Goal: Register for event/course

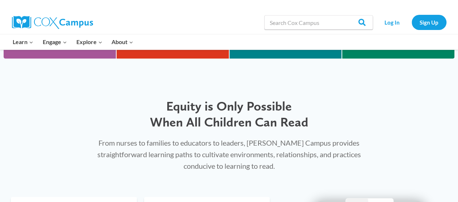
scroll to position [297, 0]
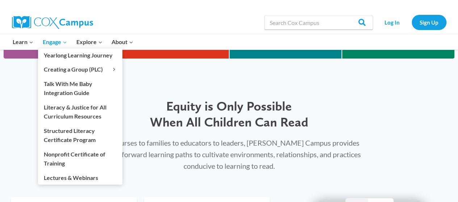
click at [51, 45] on span "Engage Expand" at bounding box center [55, 41] width 24 height 9
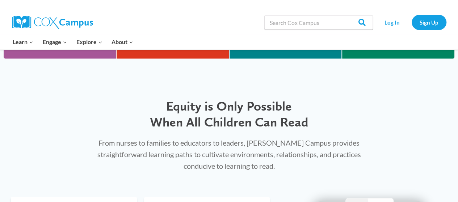
click at [163, 95] on div "Equity is Only Possible When All Children Can Read" at bounding box center [229, 110] width 295 height 38
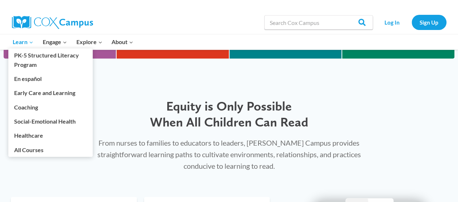
click at [21, 46] on span "Learn Expand" at bounding box center [23, 41] width 21 height 9
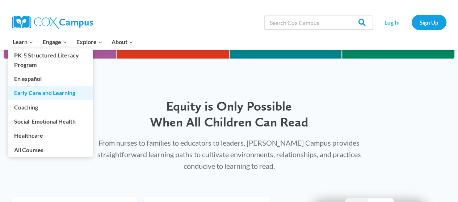
click at [71, 100] on link "Early Care and Learning" at bounding box center [50, 93] width 84 height 14
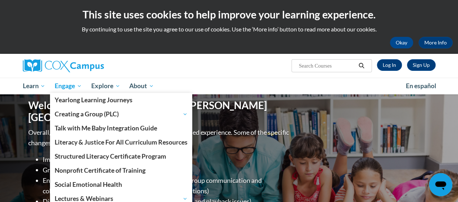
click at [65, 85] on span "Engage" at bounding box center [68, 86] width 27 height 9
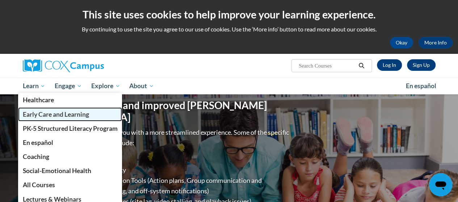
click at [40, 115] on span "Early Care and Learning" at bounding box center [55, 115] width 66 height 8
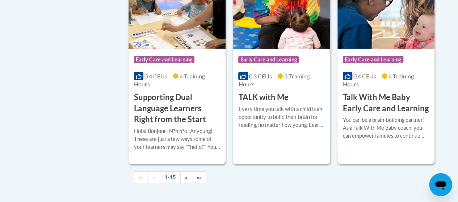
scroll to position [1154, 0]
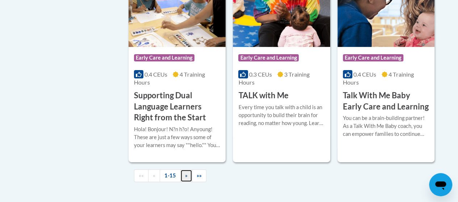
click at [185, 175] on span "»" at bounding box center [186, 176] width 3 height 6
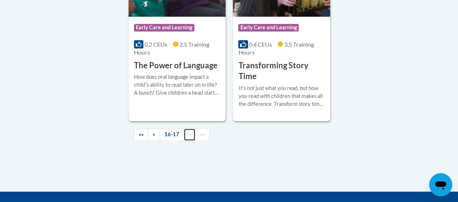
scroll to position [337, 0]
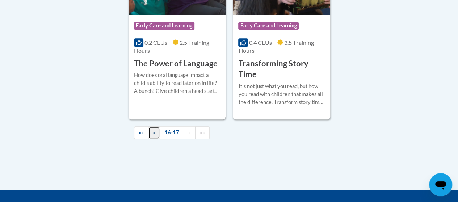
click at [154, 134] on span "«" at bounding box center [154, 133] width 3 height 6
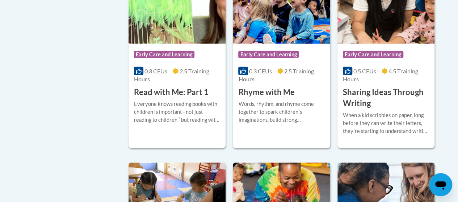
scroll to position [975, 0]
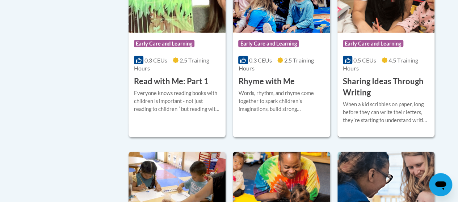
click at [373, 89] on h3 "Sharing Ideas Through Writing" at bounding box center [386, 87] width 86 height 22
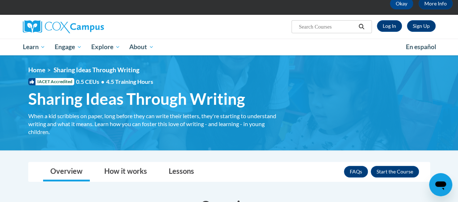
scroll to position [39, 0]
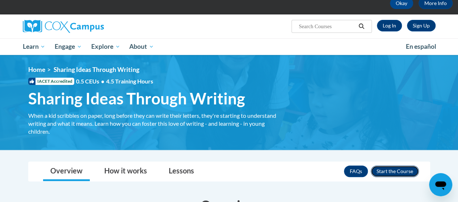
click at [399, 172] on button "Enroll" at bounding box center [395, 172] width 48 height 12
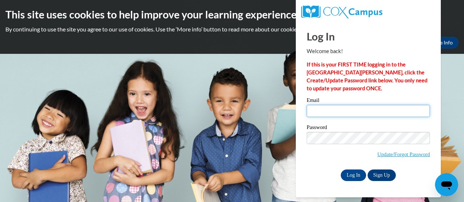
type input "bridget.harris@jackson.k12.ms.us"
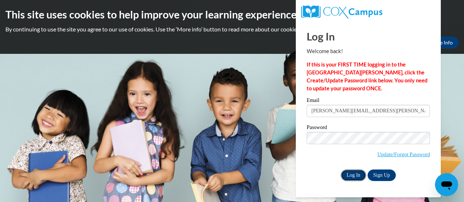
click at [354, 179] on input "Log In" at bounding box center [353, 176] width 25 height 12
click at [354, 177] on input "Log In" at bounding box center [353, 176] width 25 height 12
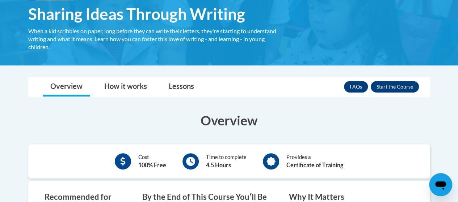
scroll to position [132, 0]
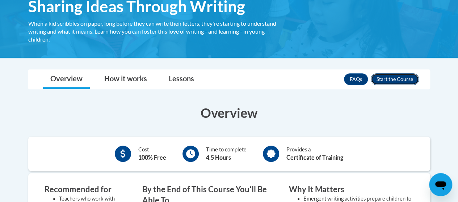
click at [399, 83] on button "Enroll" at bounding box center [395, 80] width 48 height 12
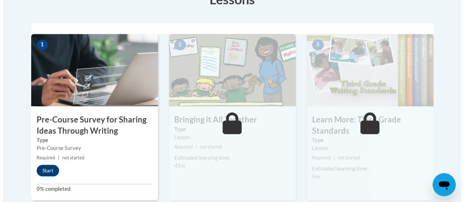
scroll to position [220, 0]
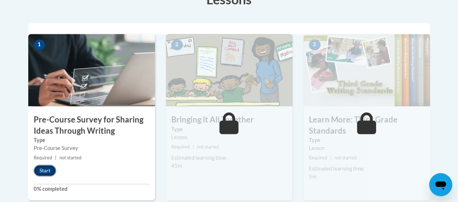
click at [42, 173] on button "Start" at bounding box center [45, 171] width 22 height 12
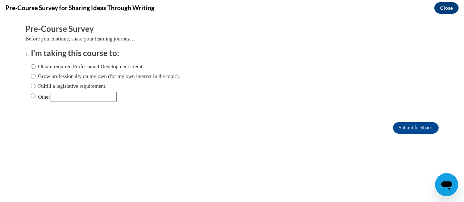
scroll to position [0, 0]
click at [77, 97] on input "Other" at bounding box center [83, 97] width 67 height 10
type input "Pre-K Endorsement"
click at [31, 96] on input "Other" at bounding box center [33, 96] width 5 height 8
radio input "true"
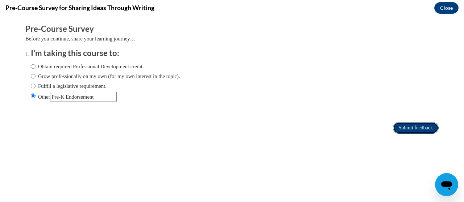
click at [423, 131] on input "Submit feedback" at bounding box center [416, 128] width 46 height 12
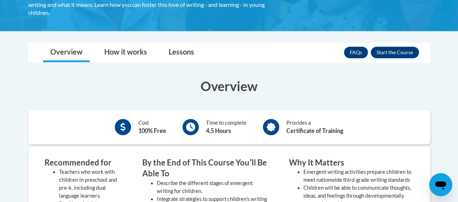
scroll to position [151, 0]
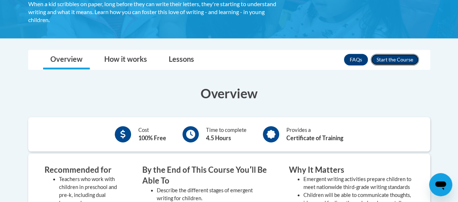
click at [405, 61] on button "Enroll" at bounding box center [395, 60] width 48 height 12
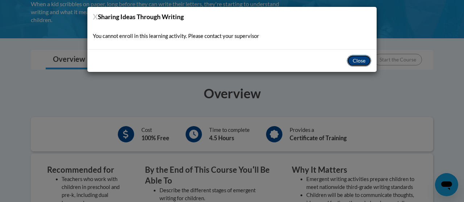
click at [358, 57] on button "Close" at bounding box center [359, 61] width 24 height 12
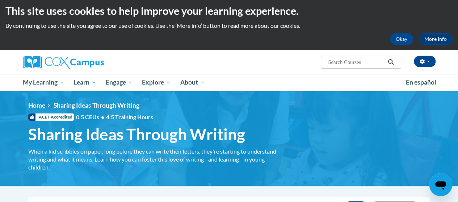
scroll to position [1, 0]
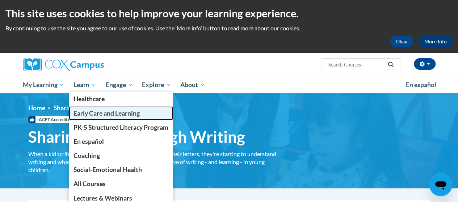
click at [89, 116] on span "Early Care and Learning" at bounding box center [107, 114] width 66 height 8
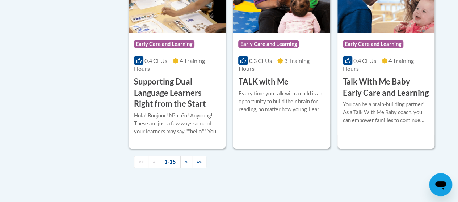
scroll to position [1168, 0]
click at [180, 95] on h3 "Supporting Dual Language Learners Right from the Start" at bounding box center [177, 92] width 86 height 33
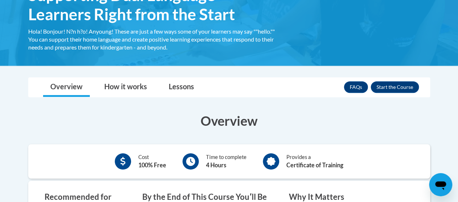
scroll to position [144, 0]
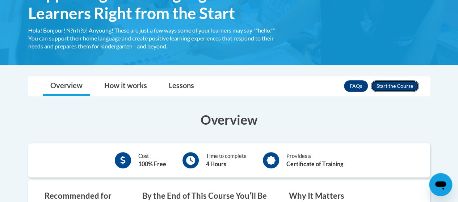
click at [388, 87] on button "Enroll" at bounding box center [395, 86] width 48 height 12
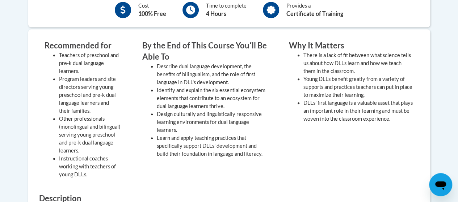
scroll to position [305, 0]
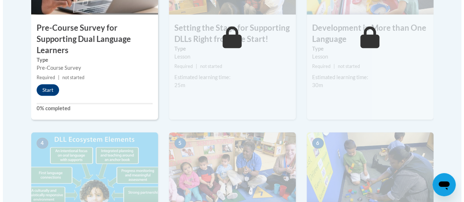
scroll to position [330, 0]
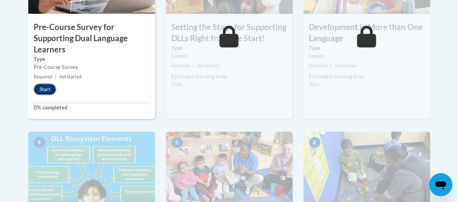
click at [43, 88] on button "Start" at bounding box center [45, 90] width 22 height 12
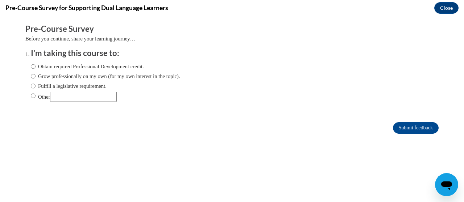
scroll to position [0, 0]
click at [31, 96] on input "Other" at bounding box center [33, 96] width 5 height 8
radio input "true"
click at [66, 94] on input "Other" at bounding box center [83, 97] width 67 height 10
type input "Pre-K Endorsement"
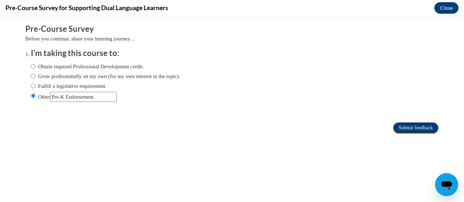
click at [397, 128] on input "Submit feedback" at bounding box center [416, 128] width 46 height 12
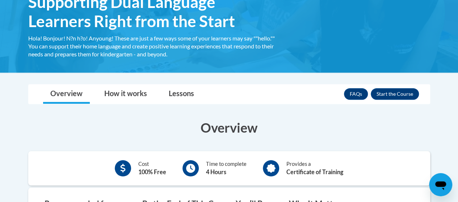
scroll to position [138, 0]
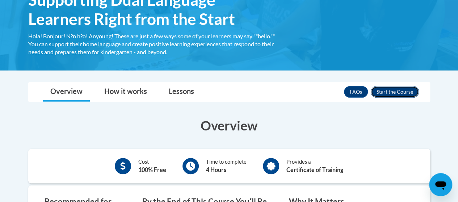
click at [393, 90] on button "Enroll" at bounding box center [395, 92] width 48 height 12
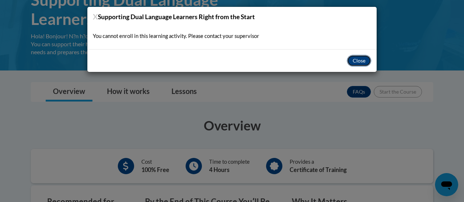
click at [362, 60] on button "Close" at bounding box center [359, 61] width 24 height 12
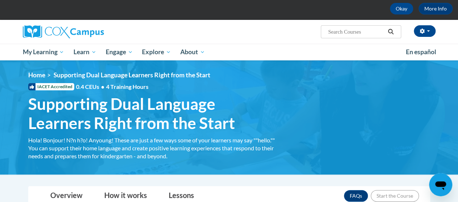
scroll to position [0, 0]
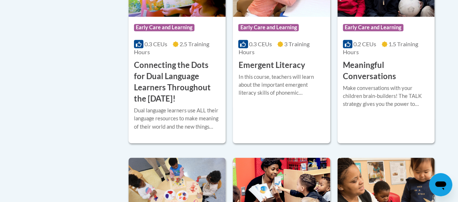
scroll to position [556, 0]
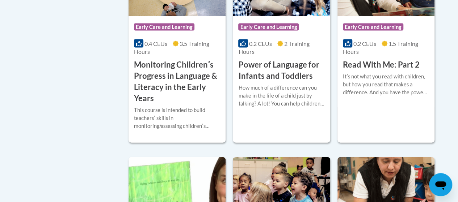
click at [70, 179] on div "Early Care and Learning Topics Dual Language Learners Infant/Toddler PS/PK «« «…" at bounding box center [229, 20] width 424 height 1094
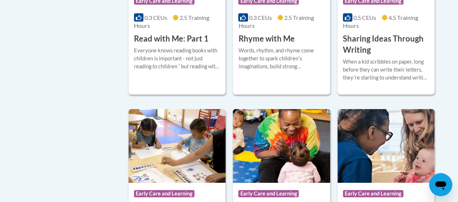
scroll to position [1019, 0]
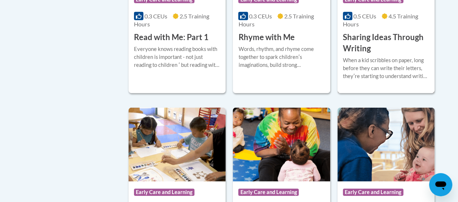
click at [393, 38] on h3 "Sharing Ideas Through Writing" at bounding box center [386, 43] width 86 height 22
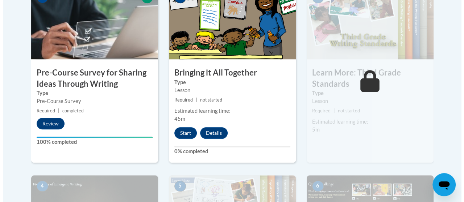
scroll to position [268, 0]
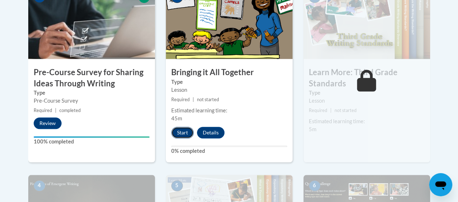
click at [180, 133] on button "Start" at bounding box center [182, 133] width 22 height 12
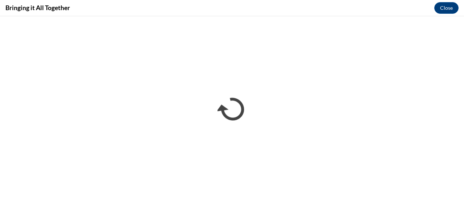
scroll to position [0, 0]
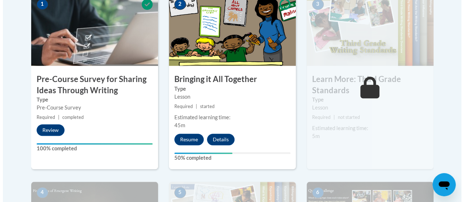
scroll to position [275, 0]
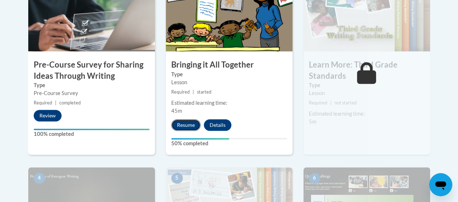
click at [189, 124] on button "Resume" at bounding box center [185, 126] width 29 height 12
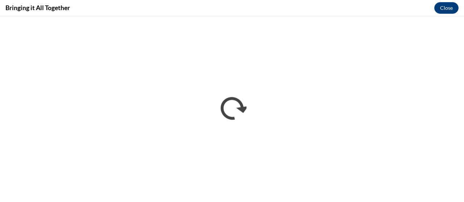
scroll to position [0, 0]
